Goal: Obtain resource: Download file/media

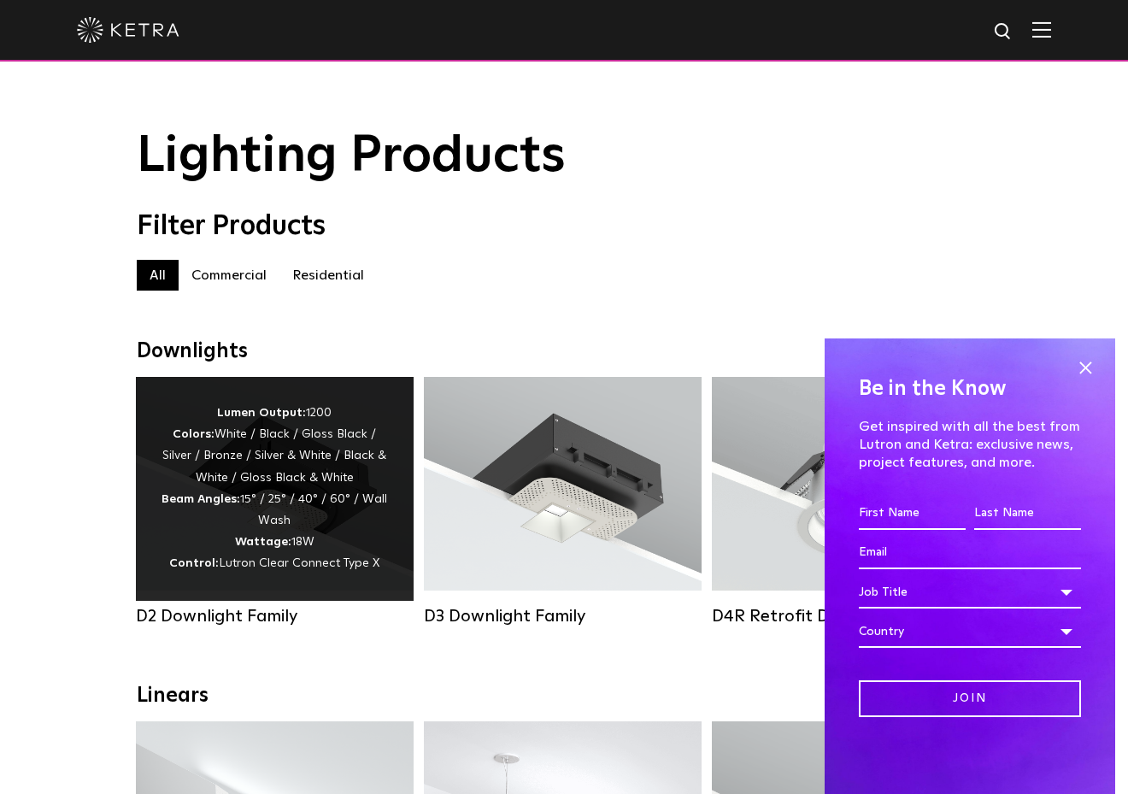
click at [296, 503] on div "Lumen Output: 1200 Colors: White / Black / Gloss Black / Silver / Bronze / Silv…" at bounding box center [274, 488] width 226 height 173
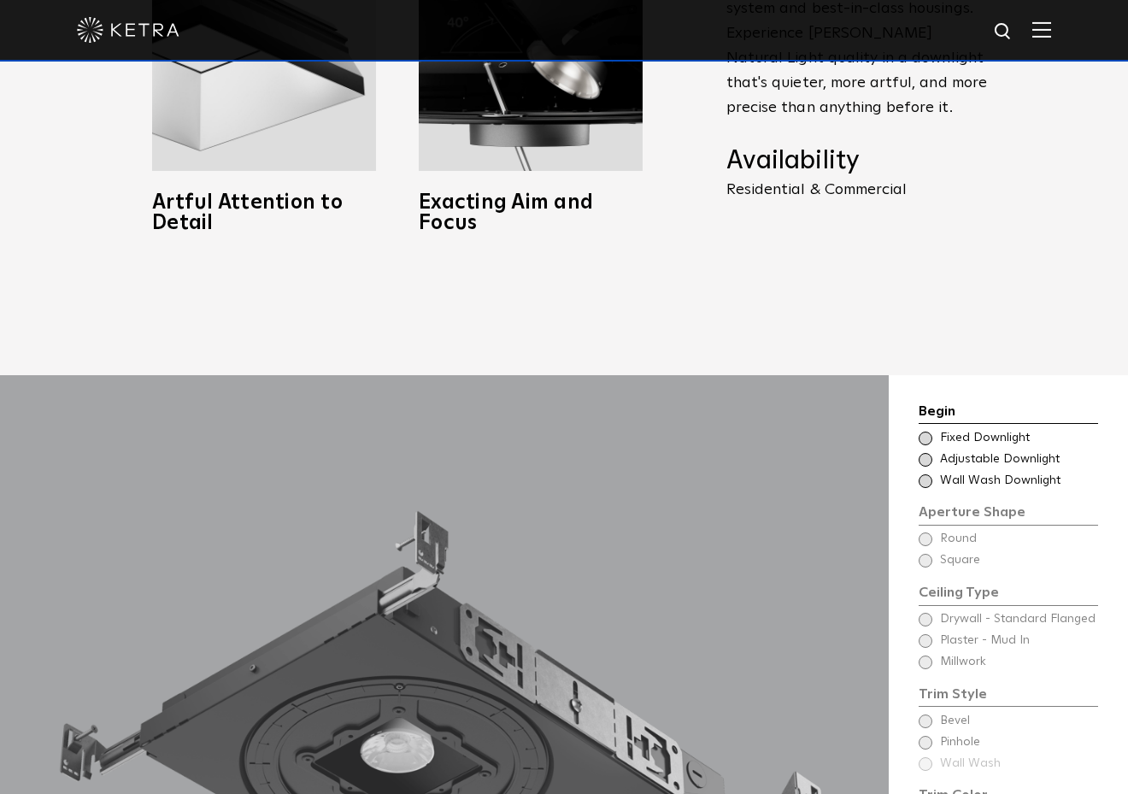
scroll to position [1299, 0]
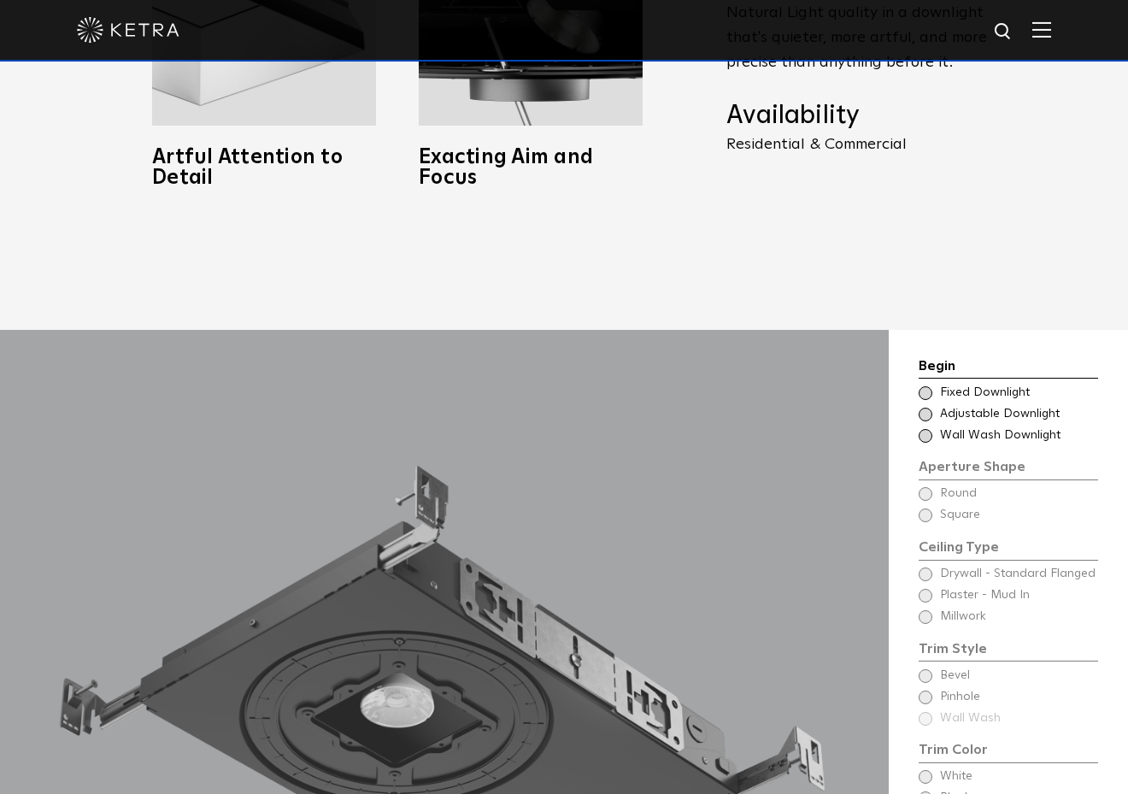
click at [980, 406] on span "Adjustable Downlight" at bounding box center [1018, 414] width 156 height 17
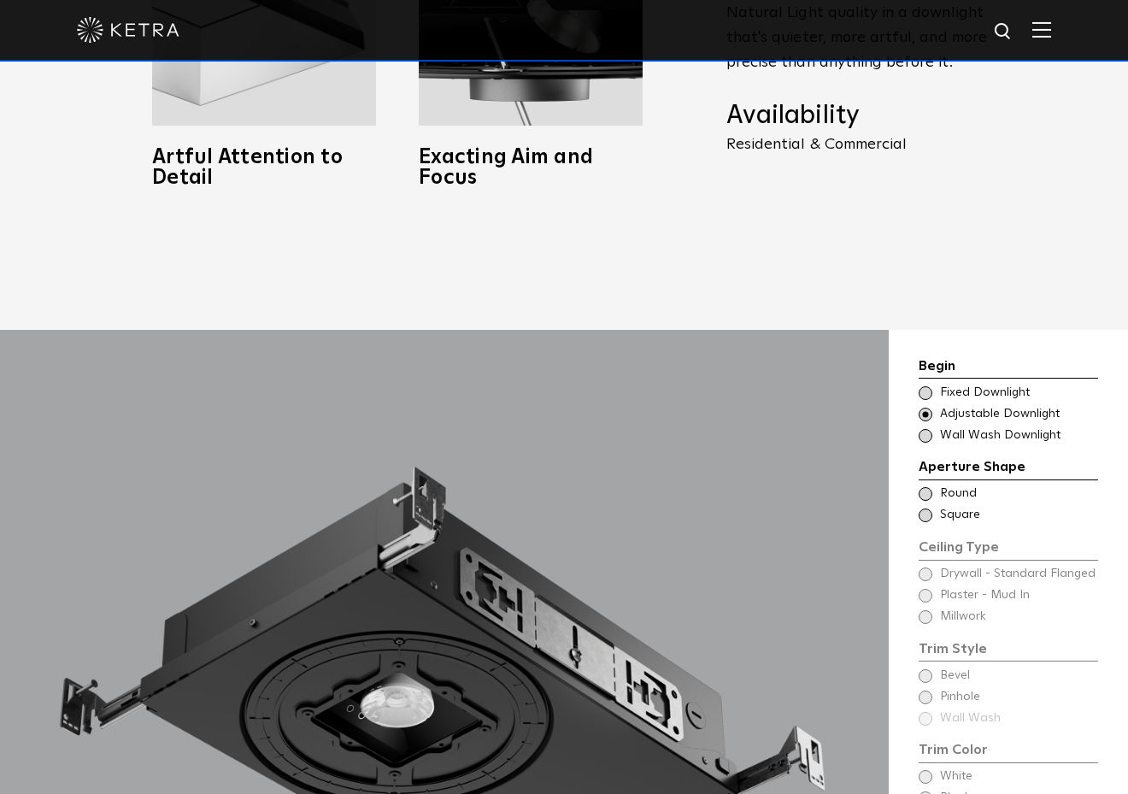
click at [988, 384] on span "Fixed Downlight" at bounding box center [1018, 392] width 156 height 17
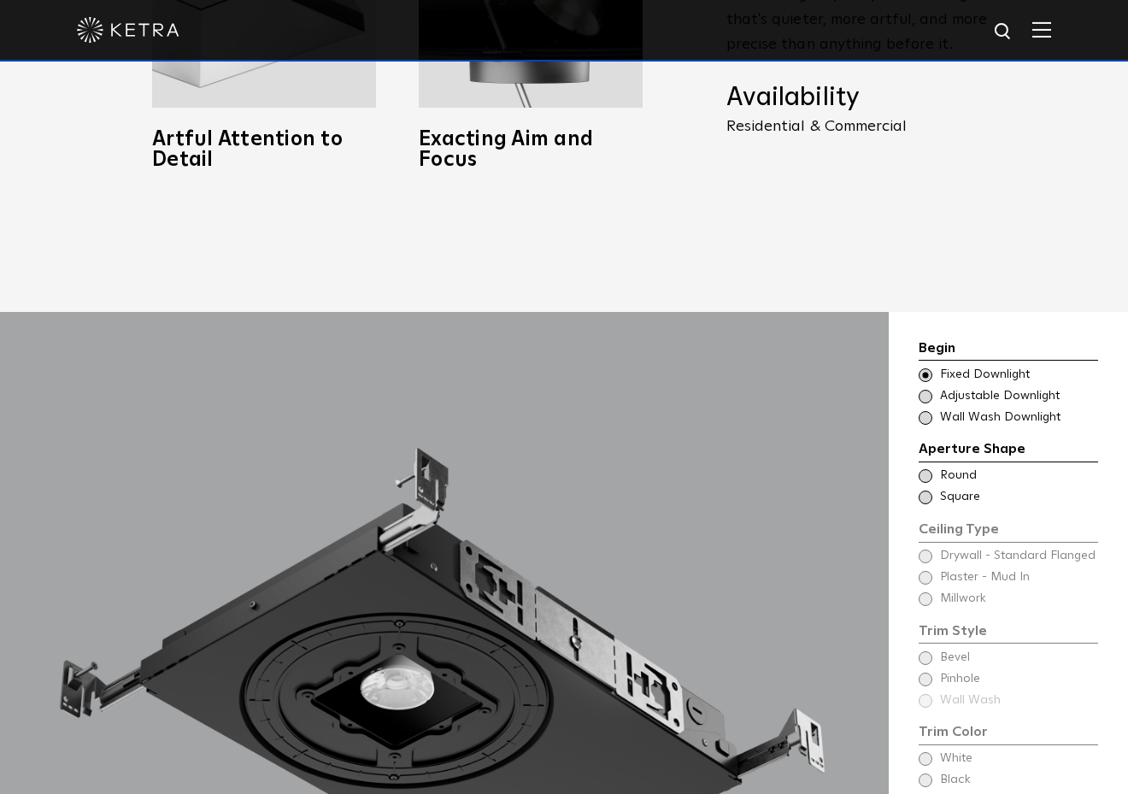
scroll to position [1440, 0]
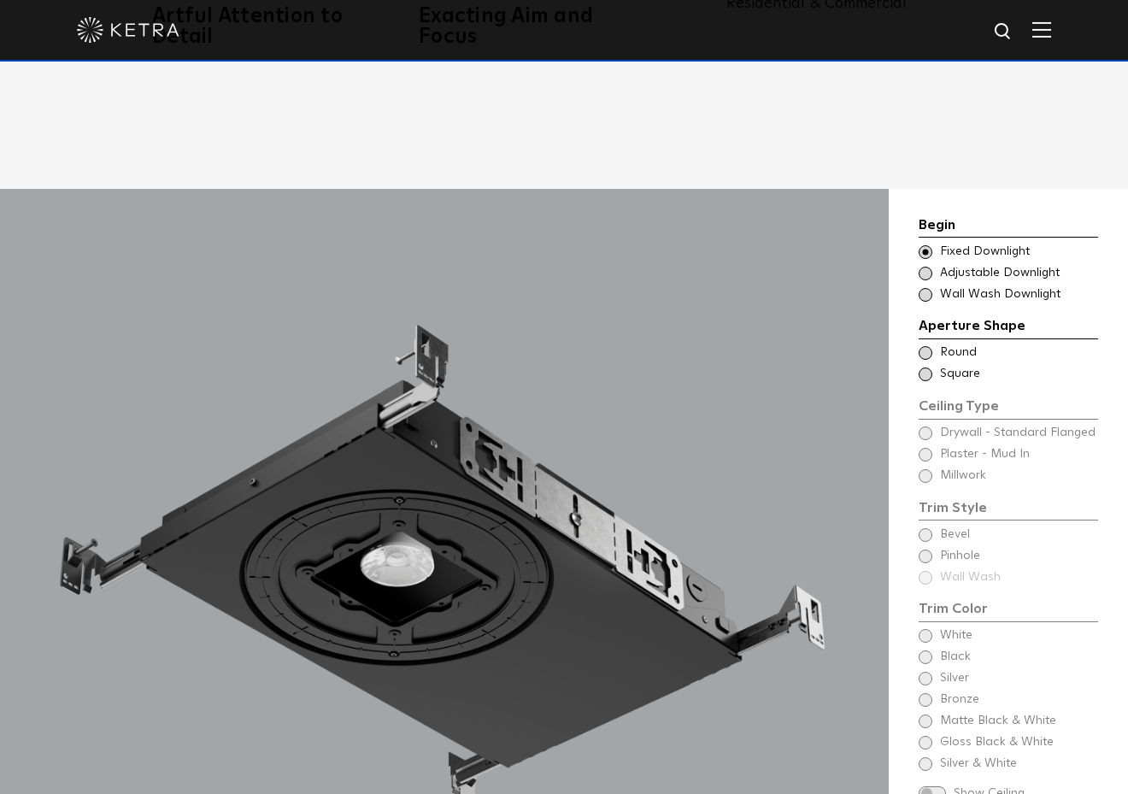
click at [927, 367] on span at bounding box center [925, 374] width 14 height 14
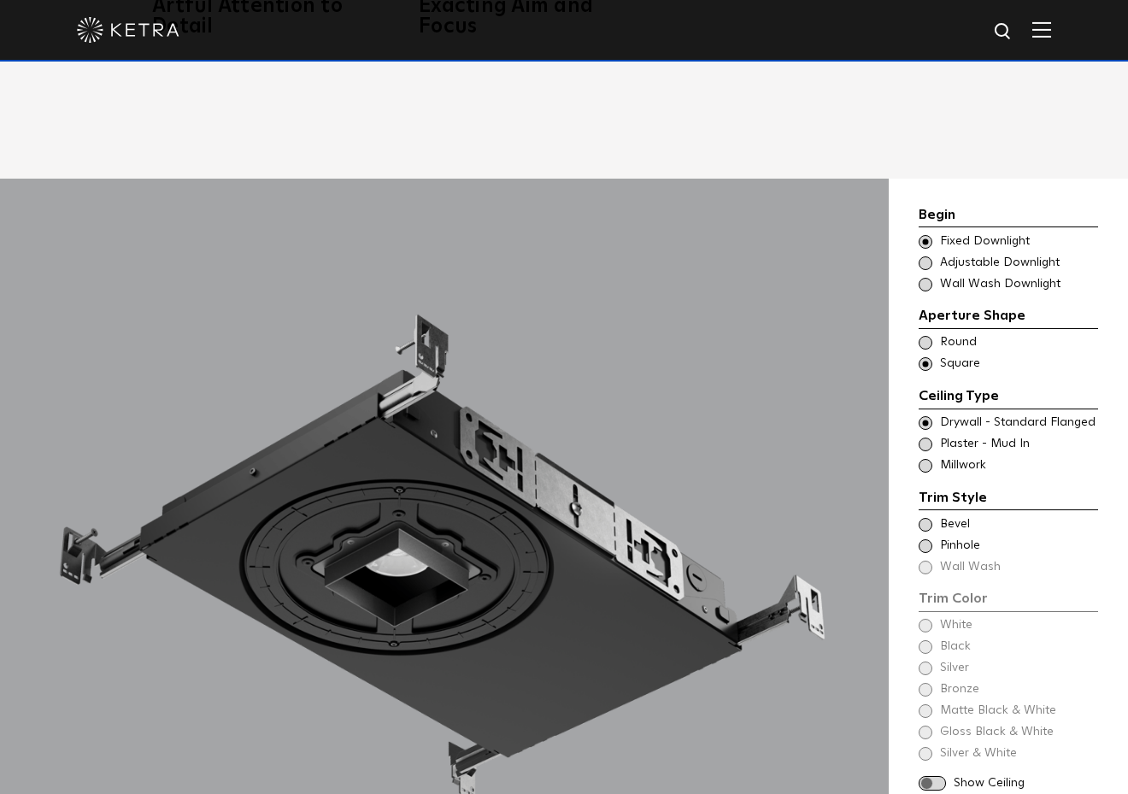
scroll to position [1463, 0]
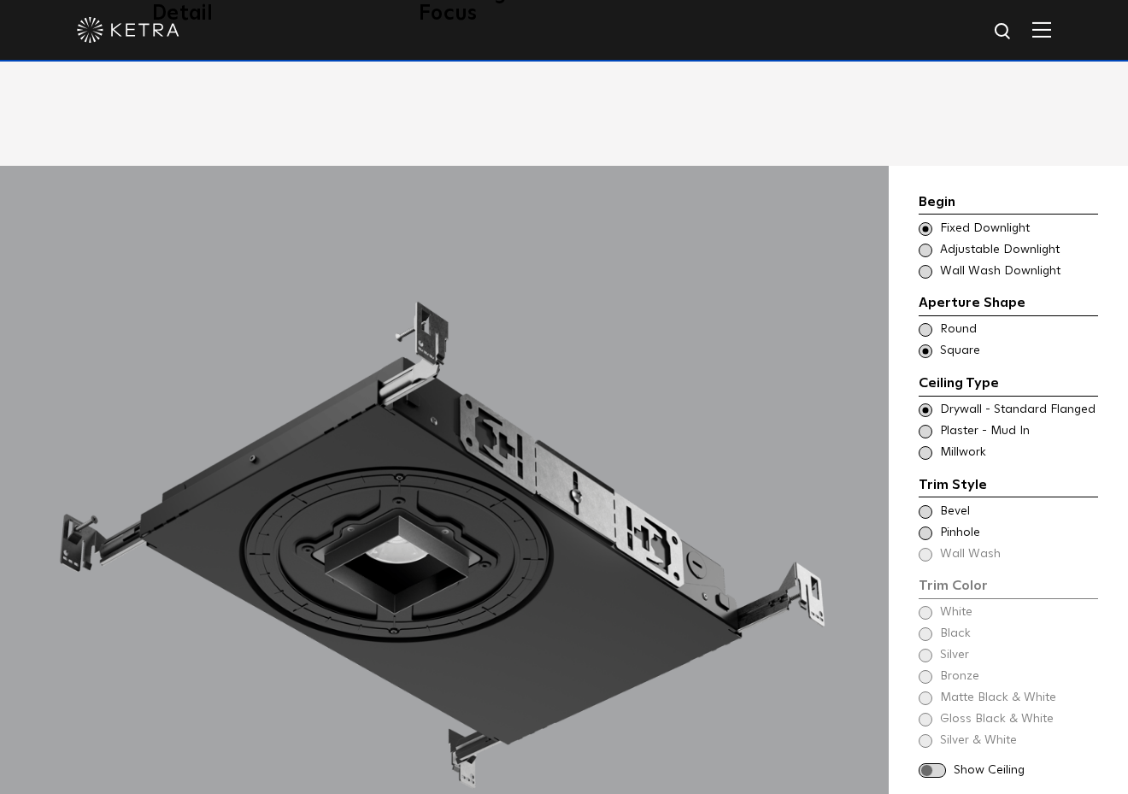
click at [927, 403] on span at bounding box center [925, 410] width 14 height 14
click at [925, 526] on span at bounding box center [925, 533] width 14 height 14
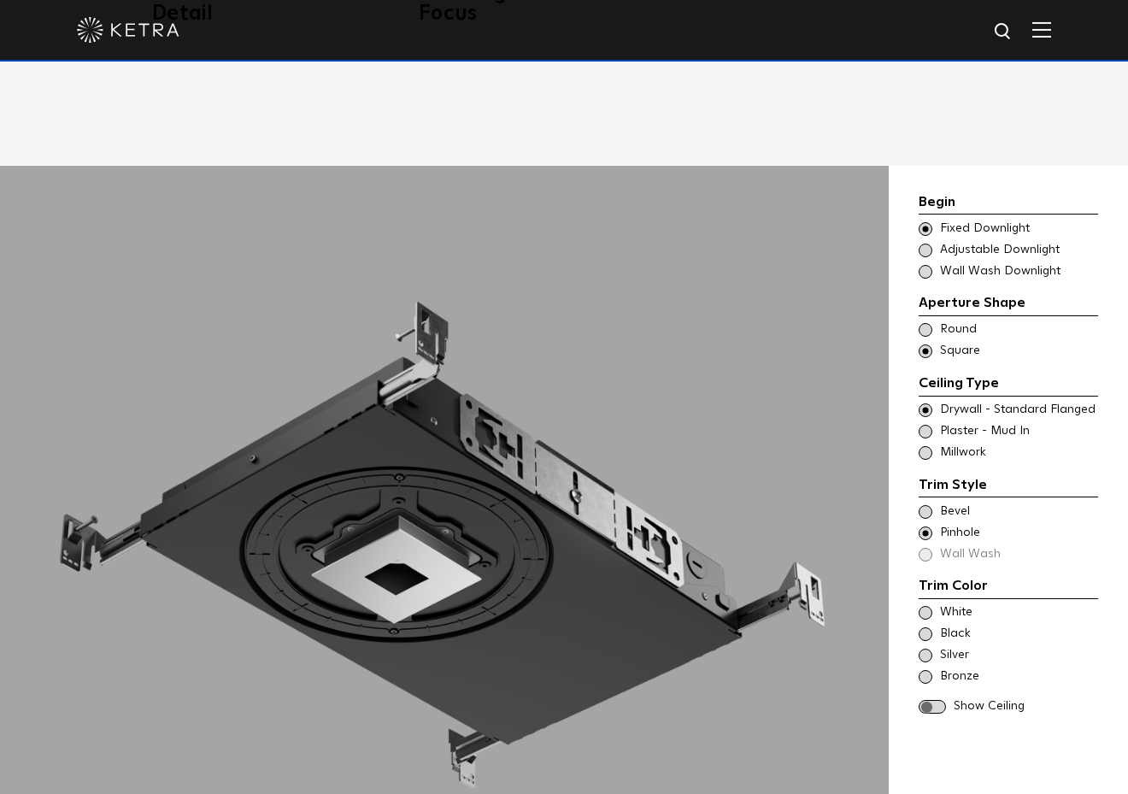
click at [925, 526] on span at bounding box center [925, 533] width 14 height 14
click at [927, 505] on span at bounding box center [925, 512] width 14 height 14
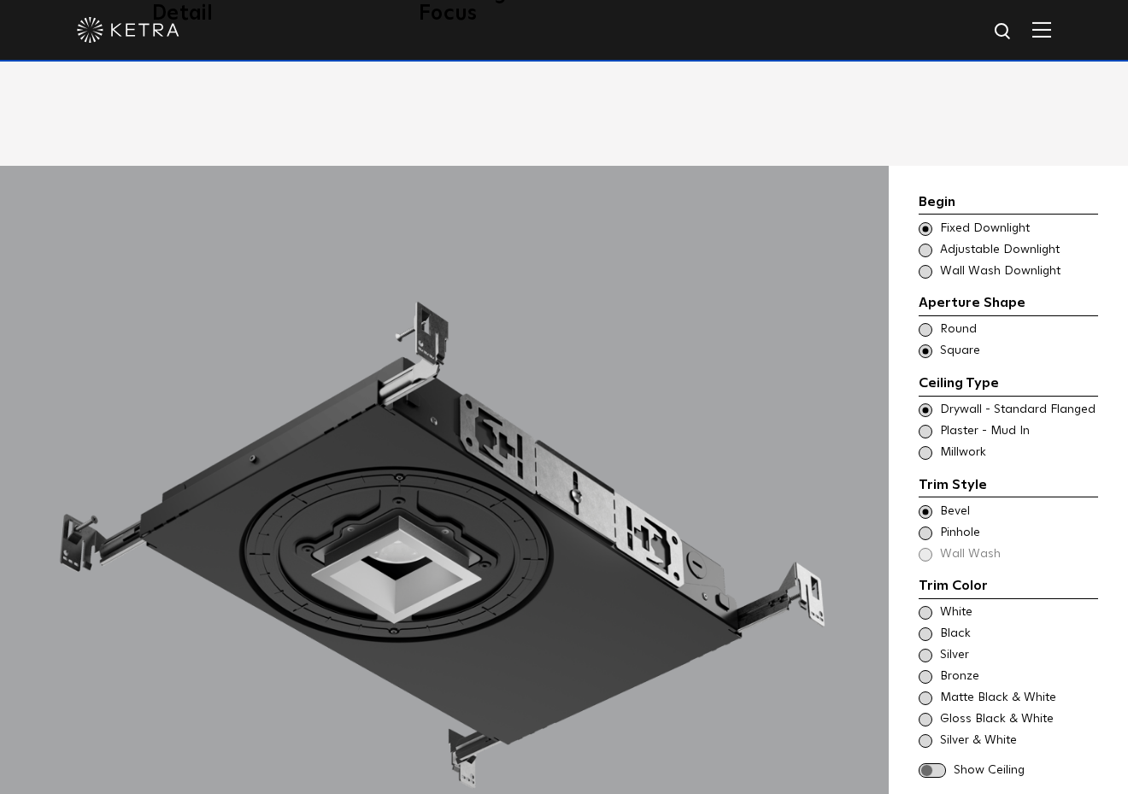
click at [927, 526] on span at bounding box center [925, 533] width 14 height 14
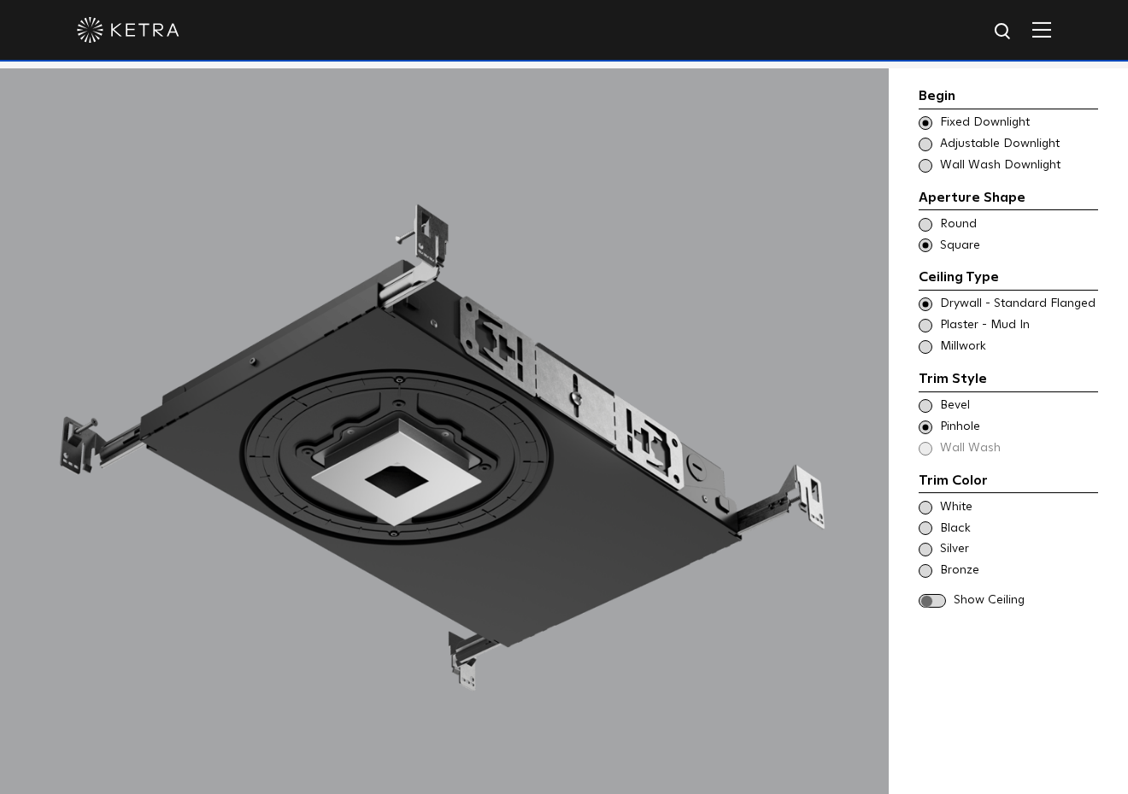
scroll to position [1568, 0]
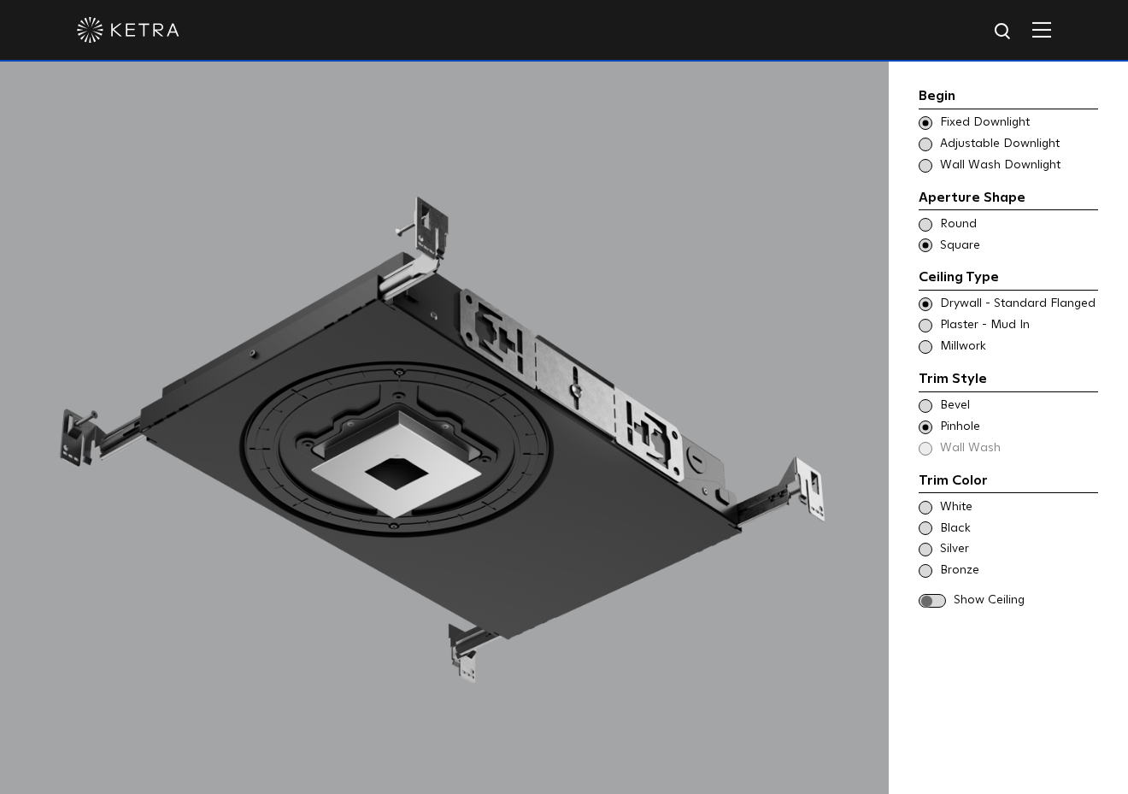
click at [925, 503] on span at bounding box center [925, 508] width 14 height 14
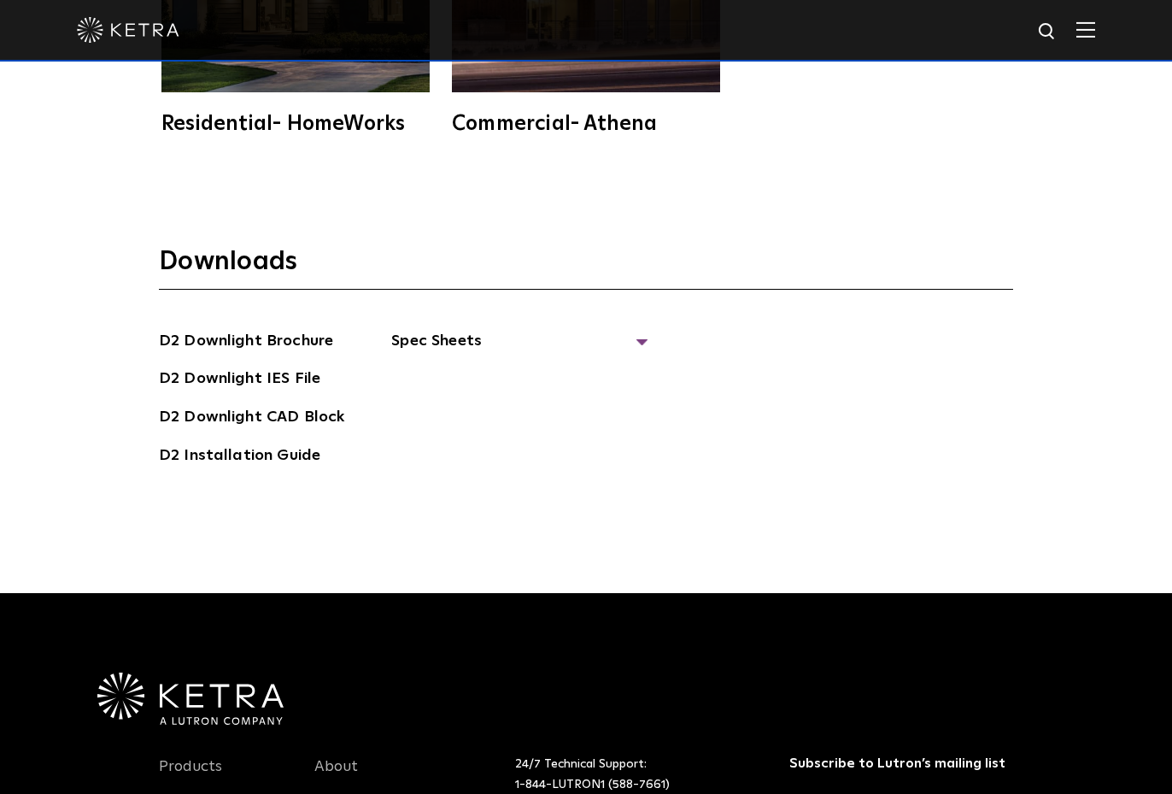
scroll to position [4760, 0]
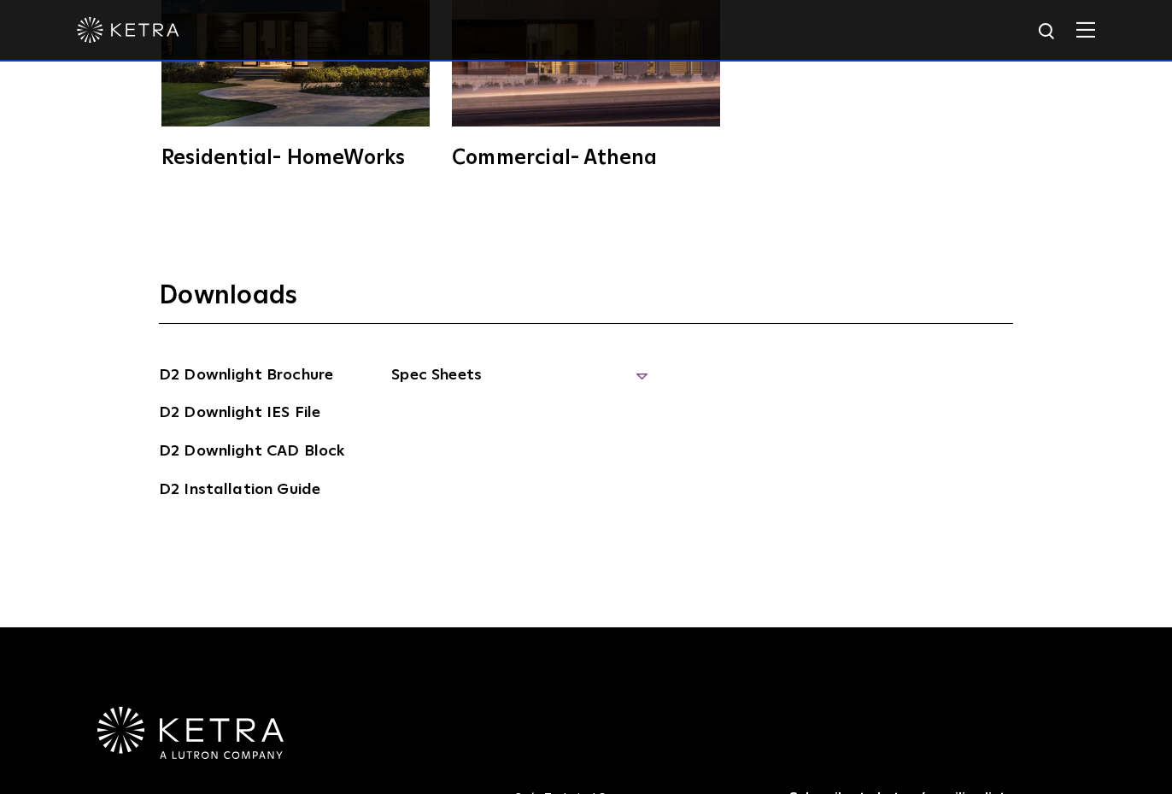
click at [441, 363] on span "Spec Sheets" at bounding box center [519, 382] width 256 height 38
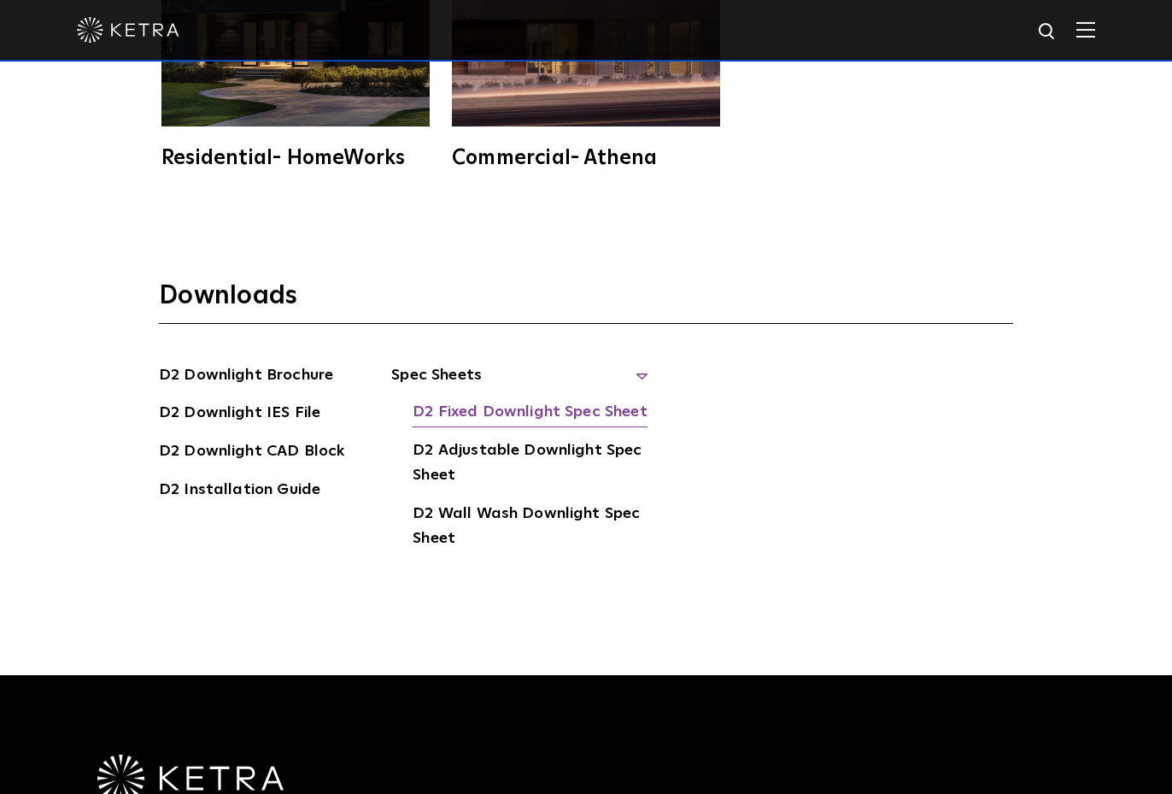
click at [481, 400] on link "D2 Fixed Downlight Spec Sheet" at bounding box center [530, 413] width 234 height 27
click at [461, 438] on link "D2 Adjustable Downlight Spec Sheet" at bounding box center [530, 464] width 235 height 52
